Goal: Navigation & Orientation: Find specific page/section

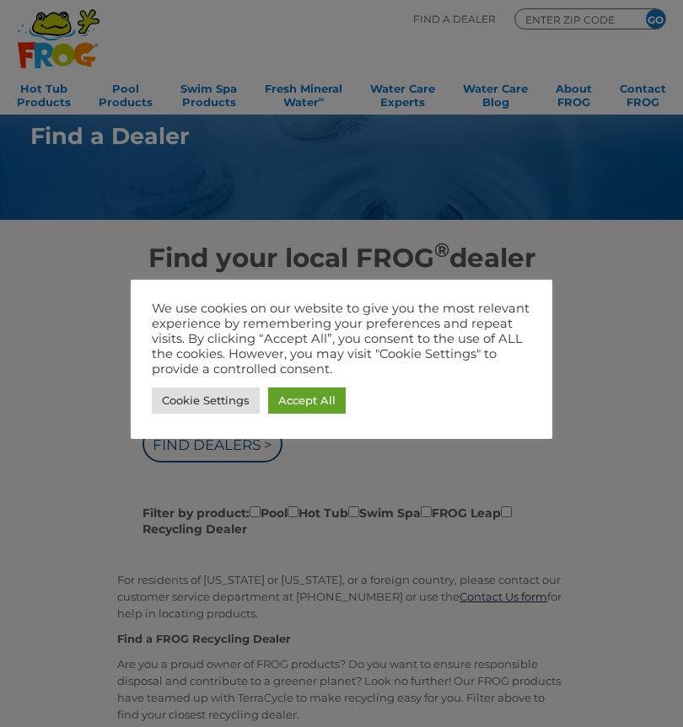
click at [319, 412] on link "Accept All" at bounding box center [307, 401] width 78 height 26
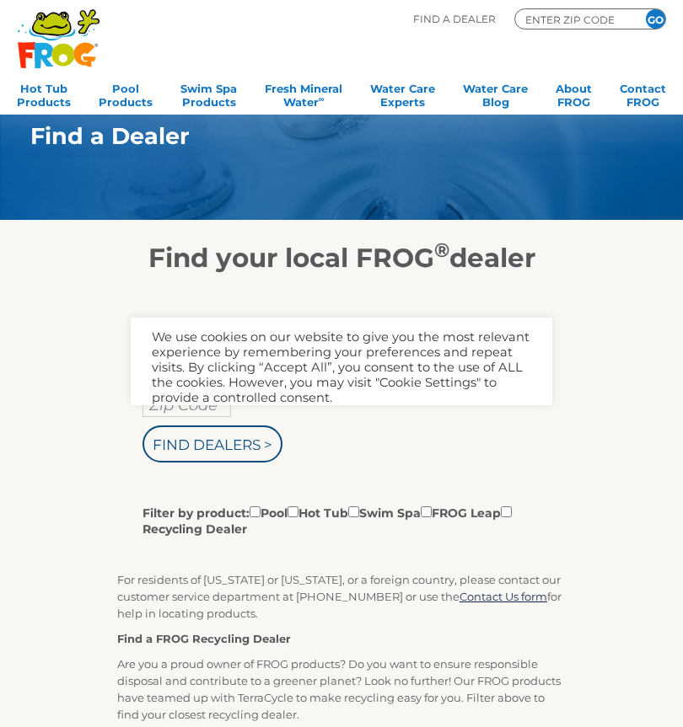
click at [328, 404] on div "We use cookies on our website to give you the most relevant experience by remem…" at bounding box center [341, 368] width 379 height 76
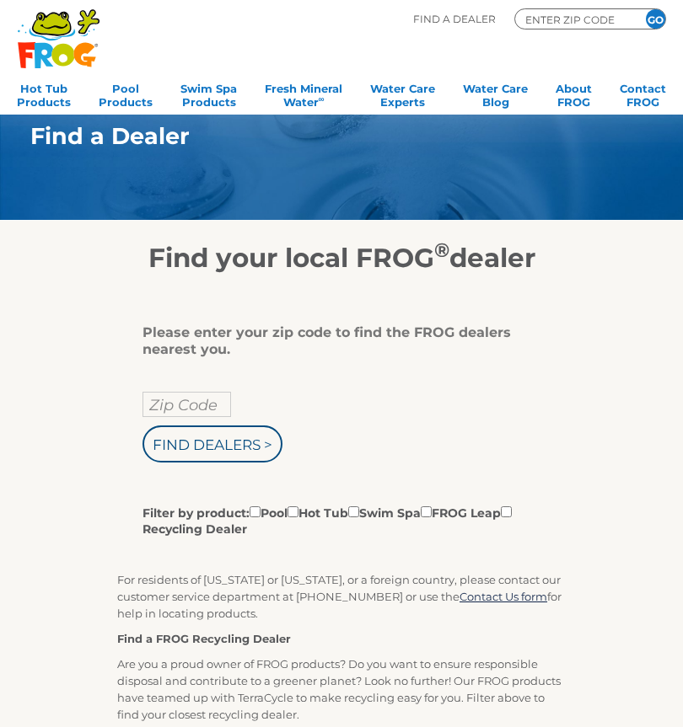
click at [179, 411] on input "Zip Code" at bounding box center [186, 404] width 88 height 25
type input "Zip Code"
click at [185, 415] on input "text" at bounding box center [186, 404] width 88 height 25
type input "98849"
click at [198, 453] on input "Find Dealers >" at bounding box center [212, 444] width 140 height 37
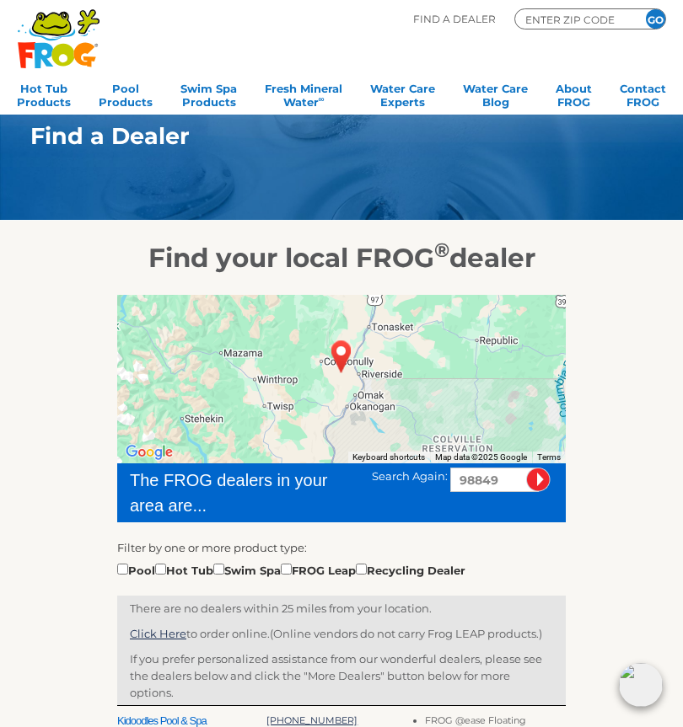
click at [191, 582] on div at bounding box center [341, 587] width 448 height 17
click at [166, 571] on input "checkbox" at bounding box center [160, 569] width 11 height 11
checkbox input "true"
click at [168, 558] on div "Filter by one or more product type: Pool Hot Tub Swim Spa FROG Leap Recycling D…" at bounding box center [341, 559] width 448 height 40
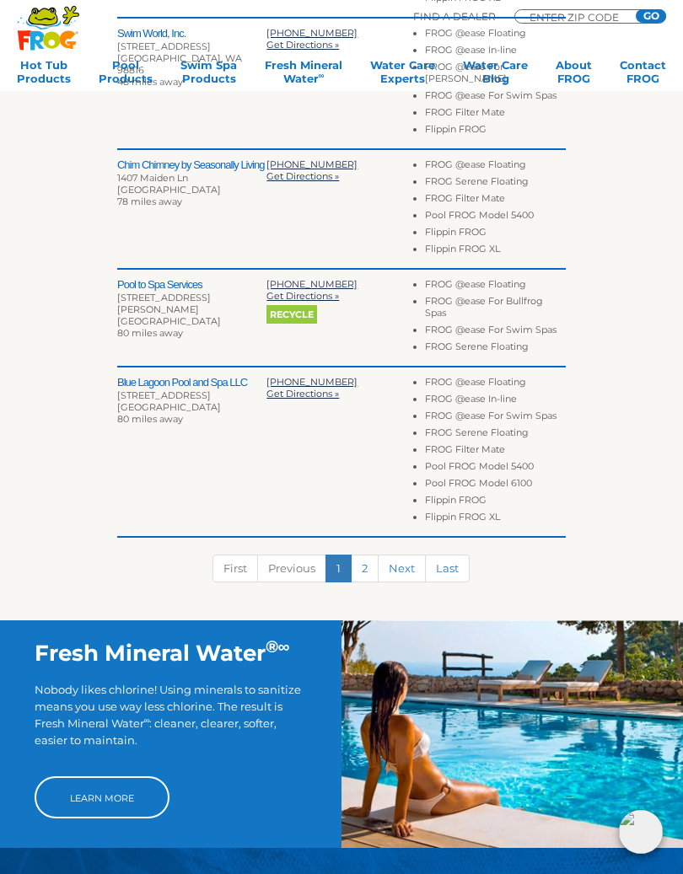
scroll to position [796, 0]
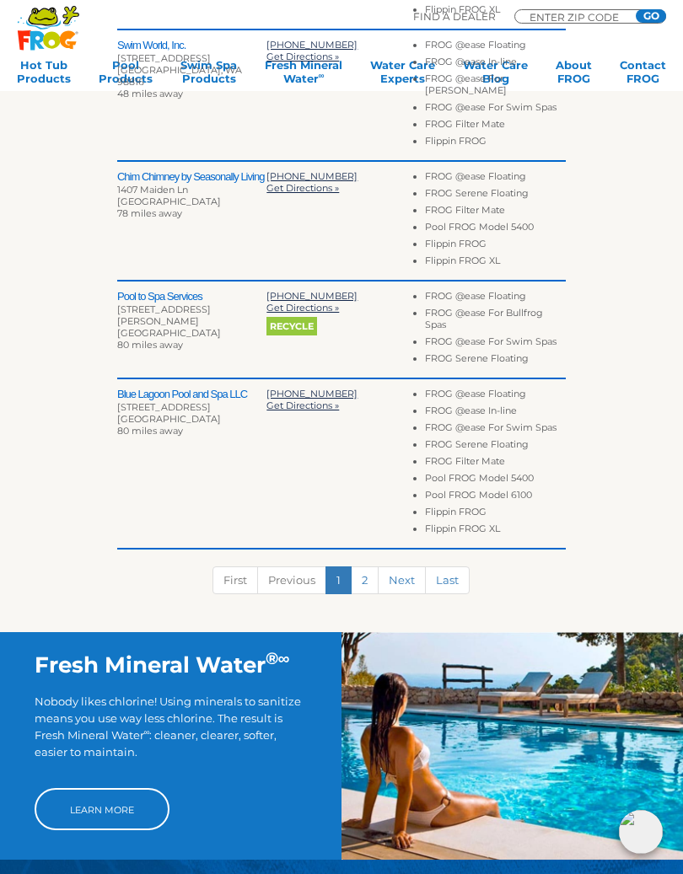
click at [440, 566] on link "Last" at bounding box center [447, 580] width 45 height 28
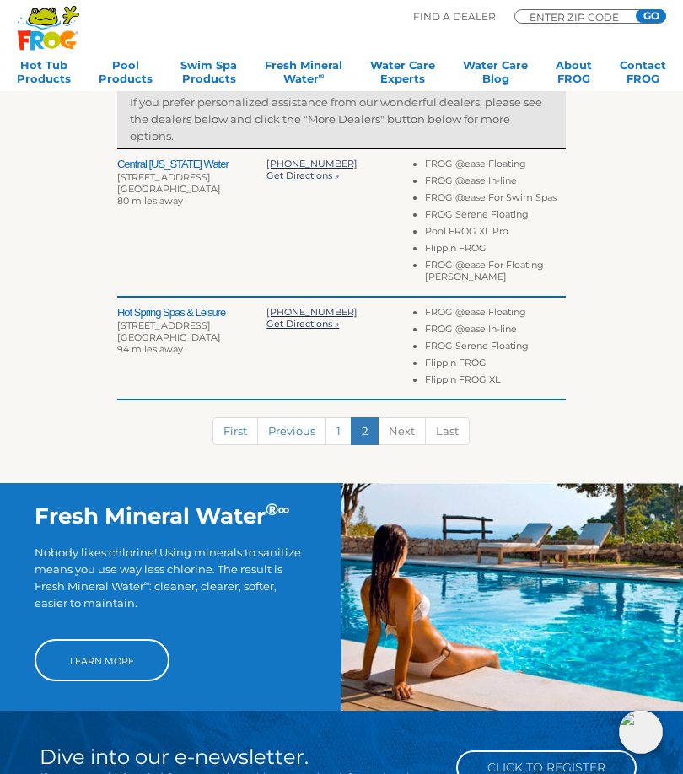
scroll to position [556, 0]
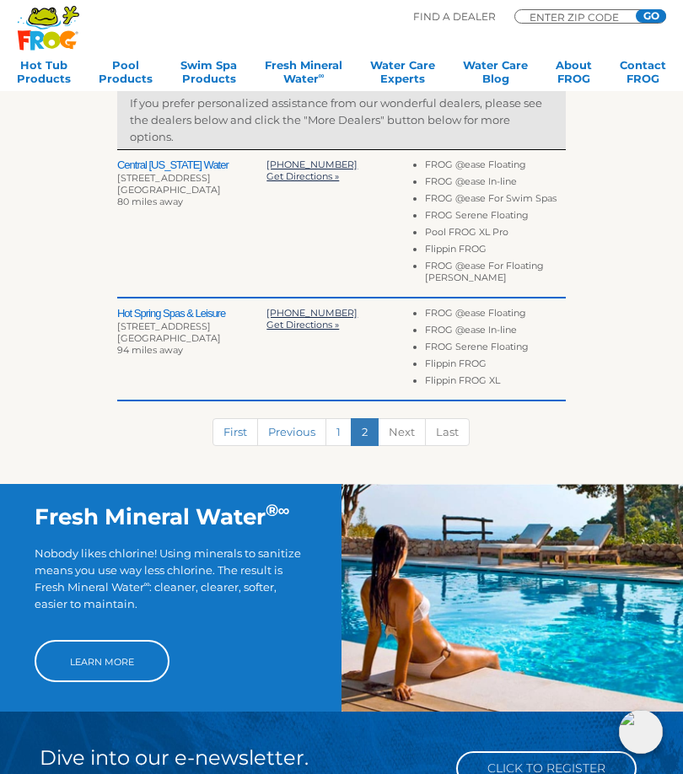
click at [335, 438] on link "1" at bounding box center [338, 432] width 26 height 28
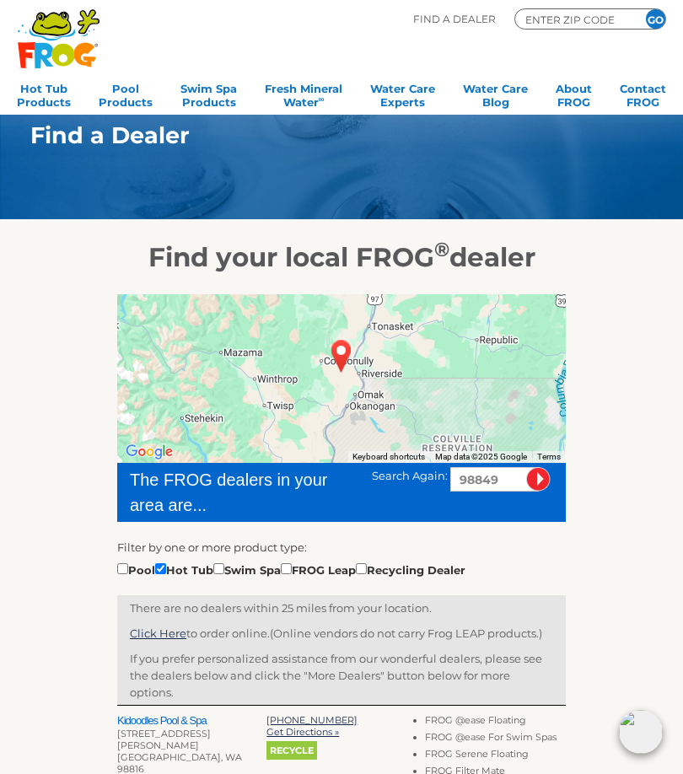
scroll to position [0, 0]
